Goal: Task Accomplishment & Management: Manage account settings

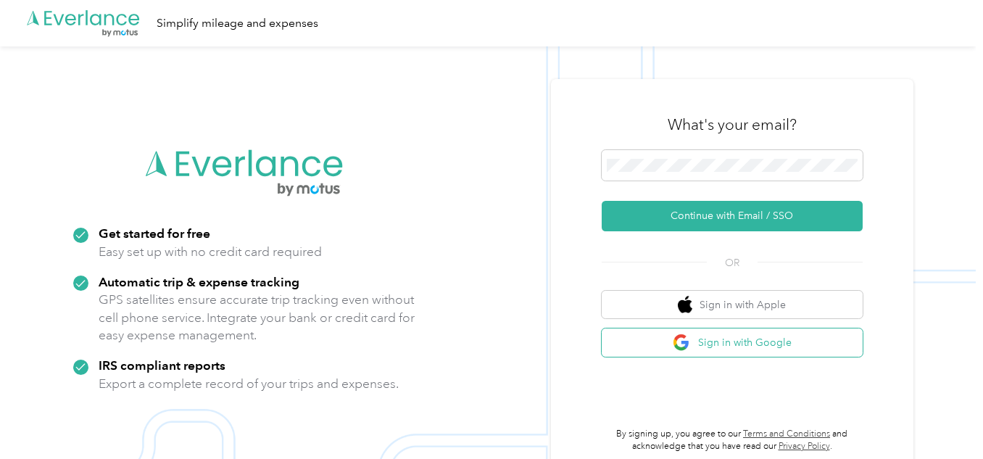
click at [486, 347] on button "Sign in with Google" at bounding box center [732, 343] width 261 height 28
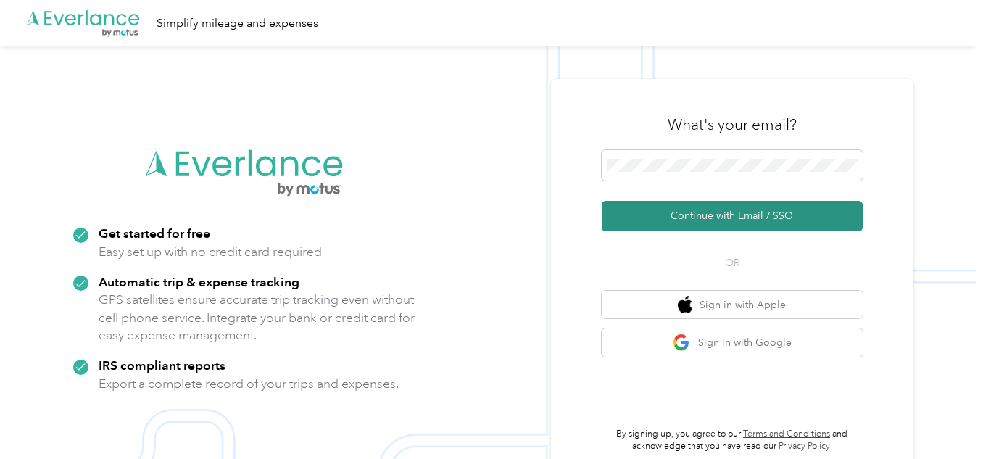
click at [486, 221] on button "Continue with Email / SSO" at bounding box center [732, 216] width 261 height 30
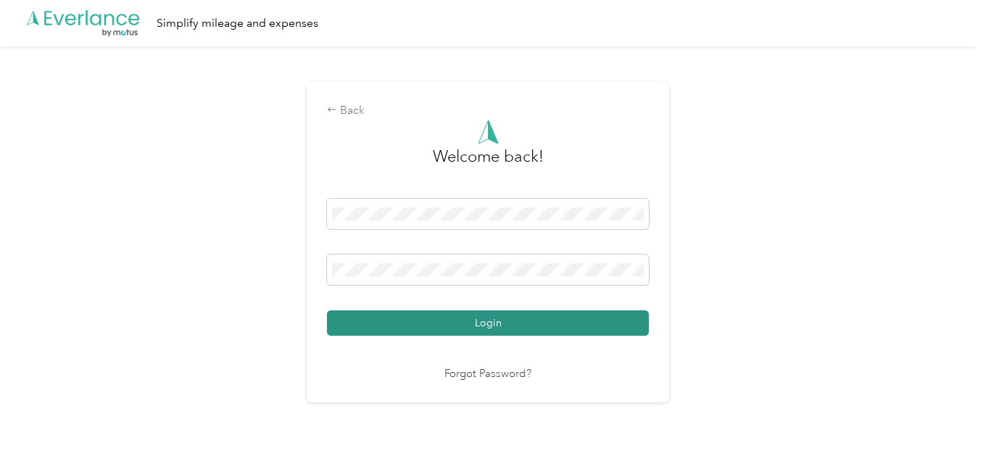
click at [486, 323] on button "Login" at bounding box center [488, 322] width 322 height 25
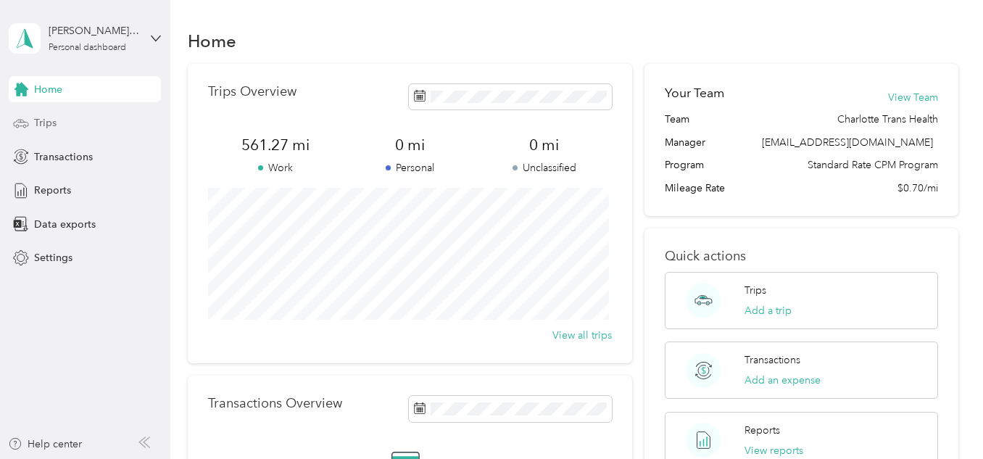
click at [45, 115] on span "Trips" at bounding box center [45, 122] width 22 height 15
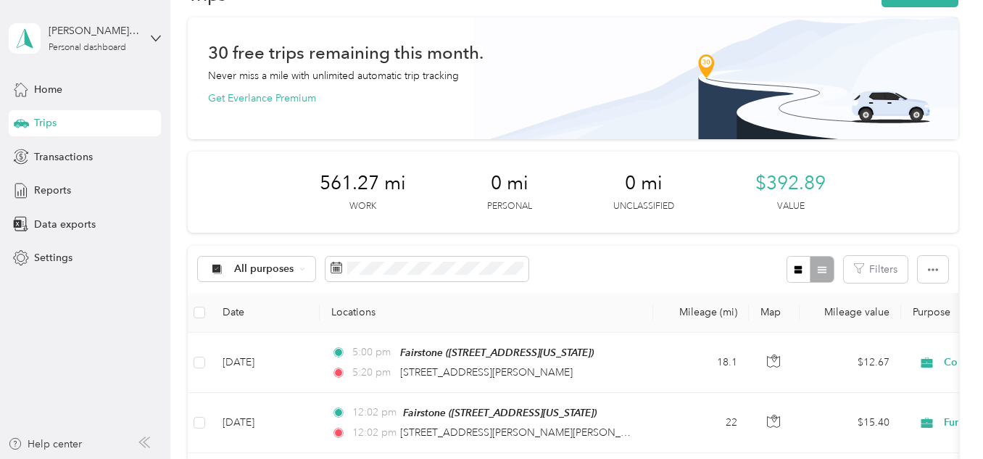
scroll to position [73, 0]
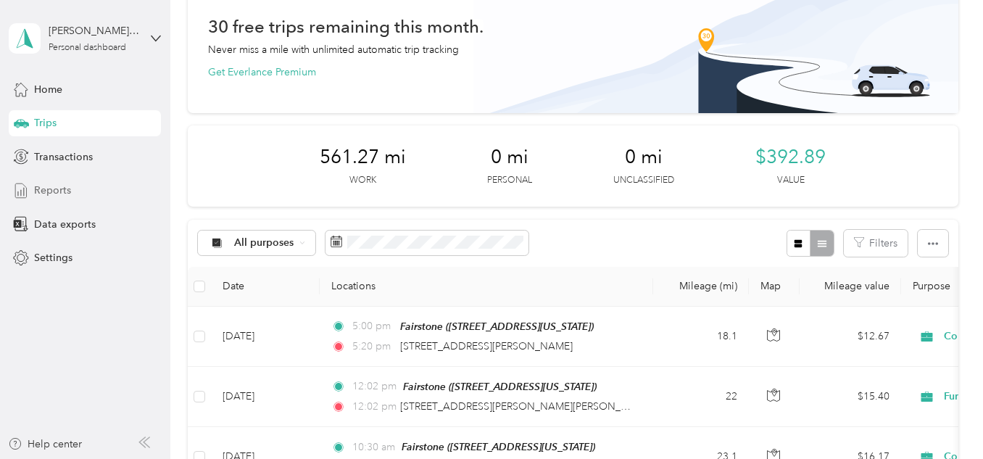
click at [90, 192] on div "Reports" at bounding box center [85, 191] width 152 height 26
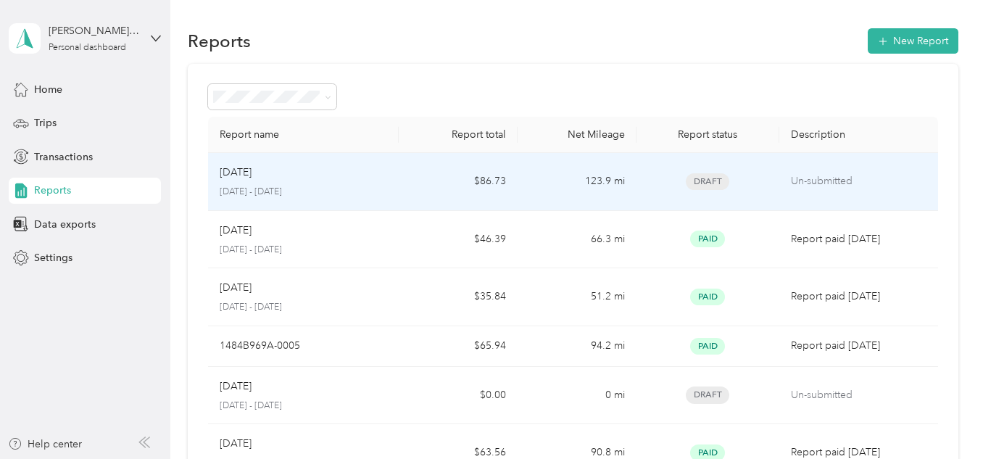
click at [486, 179] on div "Draft" at bounding box center [708, 181] width 120 height 17
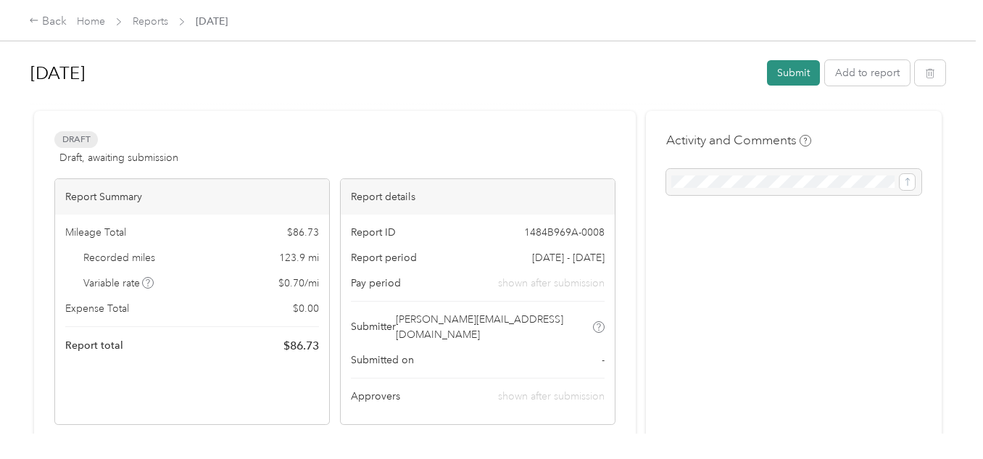
click at [486, 75] on button "Submit" at bounding box center [793, 72] width 53 height 25
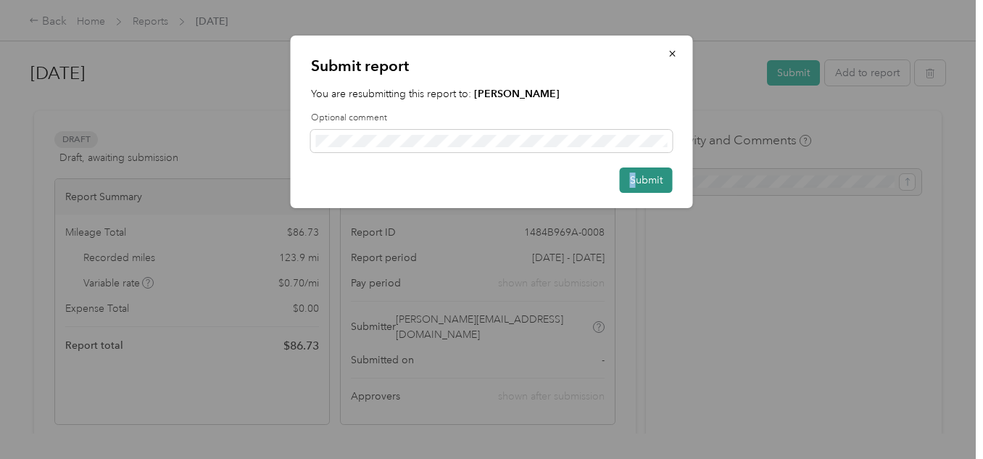
drag, startPoint x: 627, startPoint y: 177, endPoint x: 639, endPoint y: 180, distance: 12.7
click at [486, 179] on div "Submit" at bounding box center [492, 180] width 362 height 25
click at [486, 183] on button "Submit" at bounding box center [646, 180] width 53 height 25
